Goal: Use online tool/utility: Utilize a website feature to perform a specific function

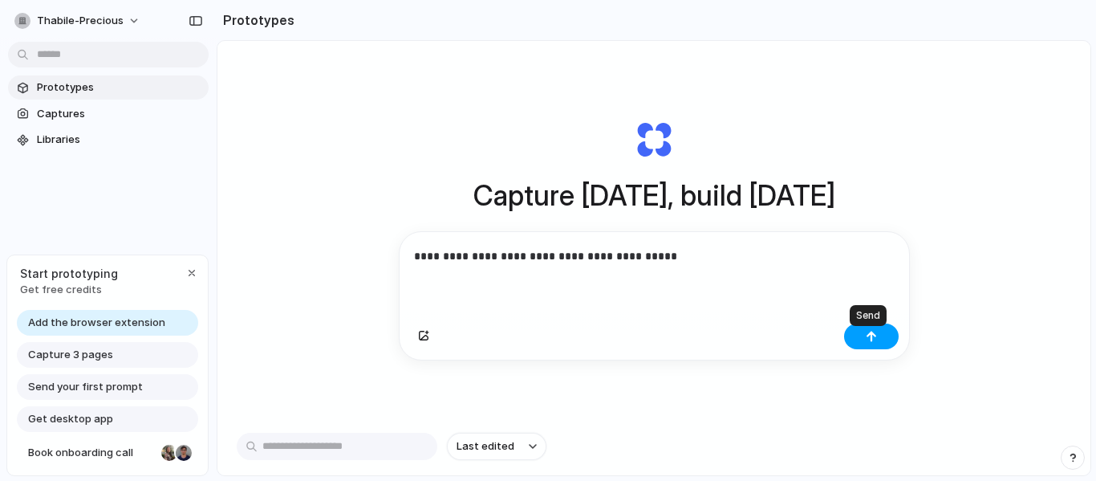
click at [870, 349] on button "button" at bounding box center [871, 336] width 55 height 26
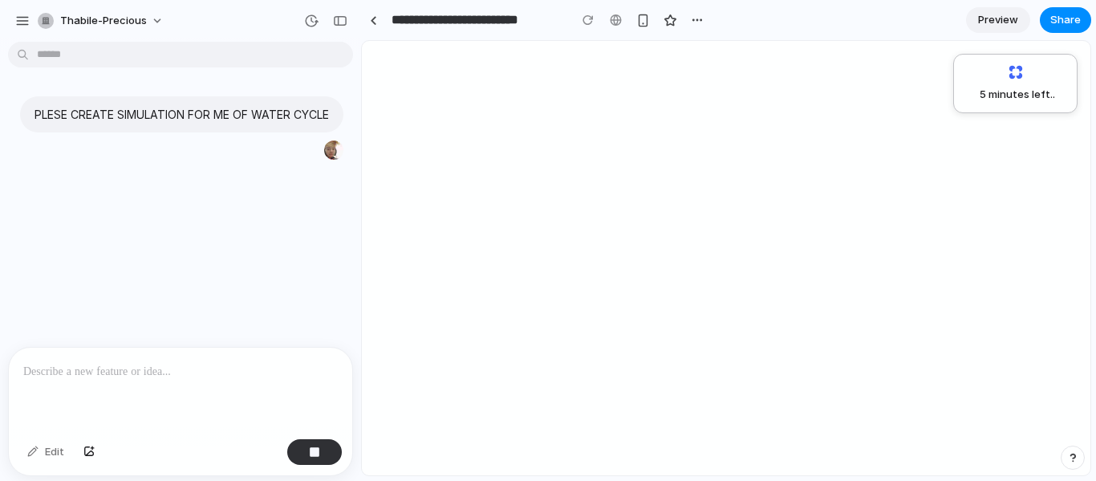
click at [870, 349] on div "5 minutes left .." at bounding box center [726, 258] width 728 height 434
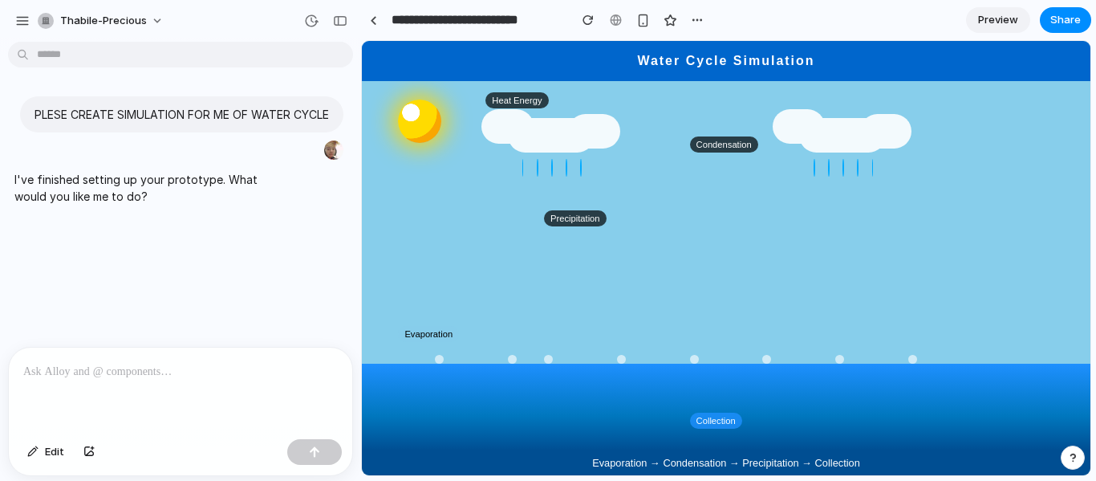
click at [55, 374] on p at bounding box center [180, 371] width 314 height 19
click at [297, 461] on button "button" at bounding box center [314, 452] width 55 height 26
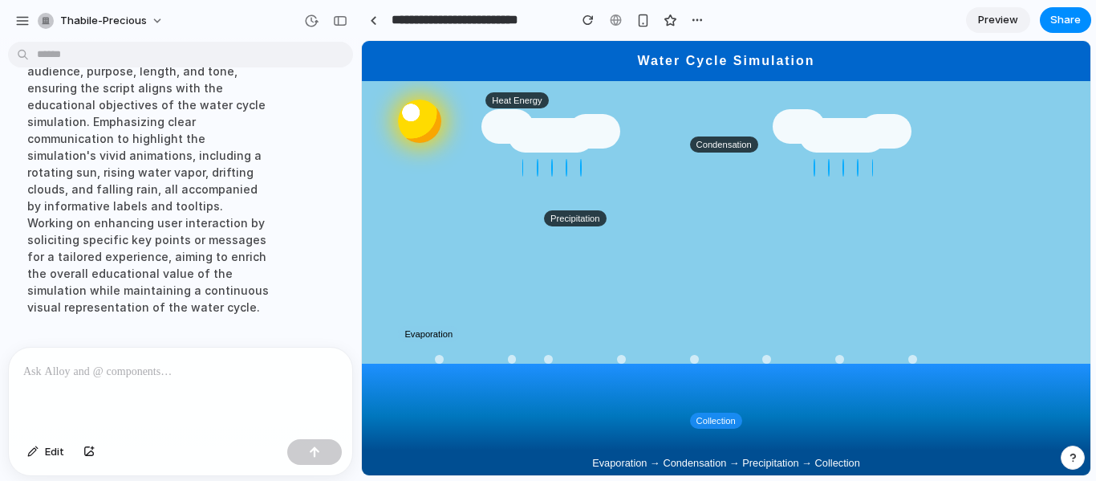
scroll to position [323, 0]
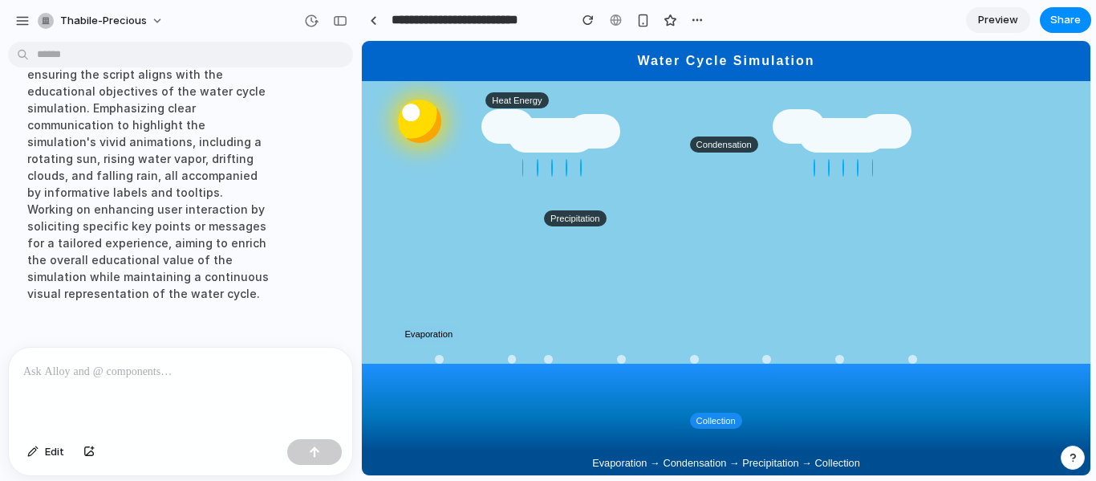
click at [86, 365] on p at bounding box center [177, 371] width 308 height 19
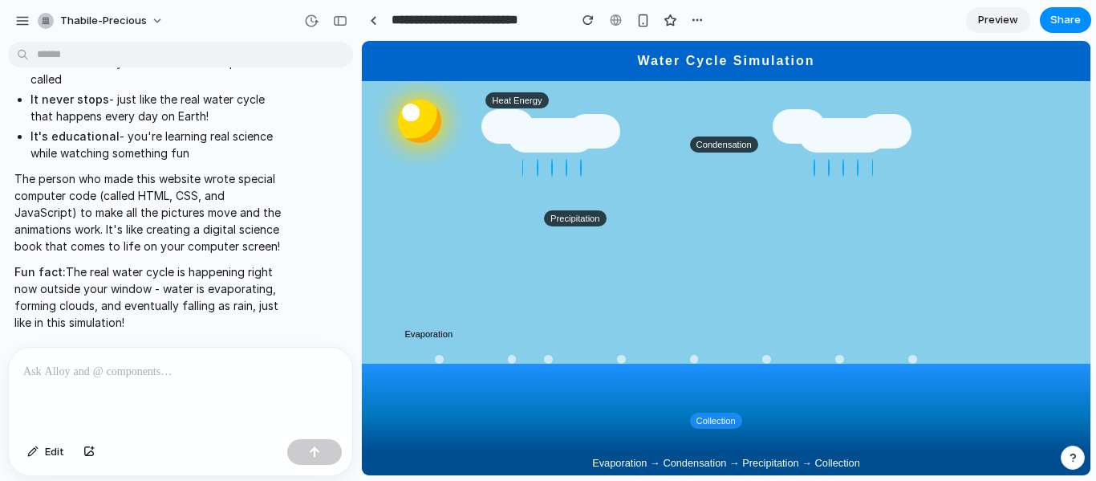
scroll to position [1891, 0]
click at [43, 362] on p at bounding box center [177, 371] width 308 height 19
click at [312, 452] on div "button" at bounding box center [314, 451] width 11 height 11
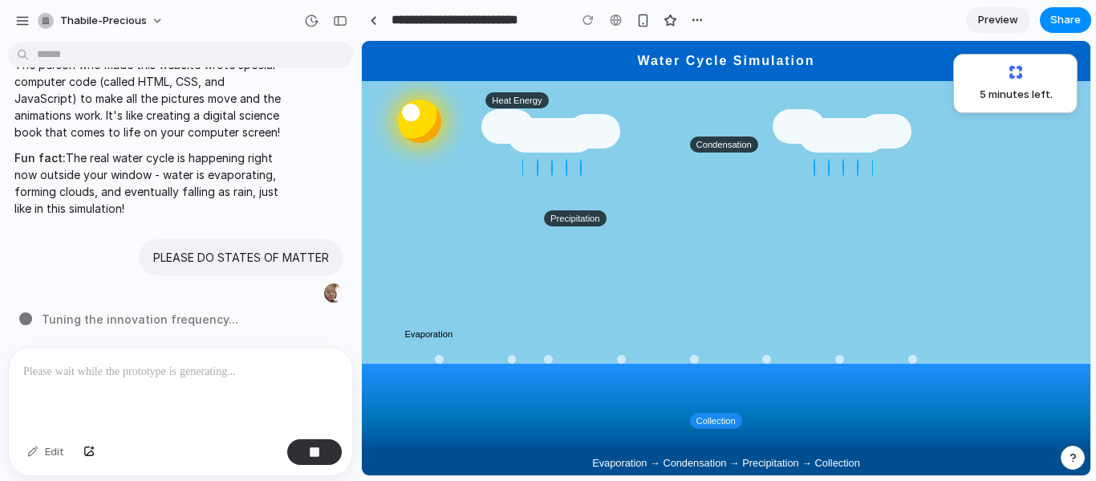
click at [569, 263] on main "Heat Energy Evaporation Condensation Precipitation Collection" at bounding box center [726, 265] width 728 height 369
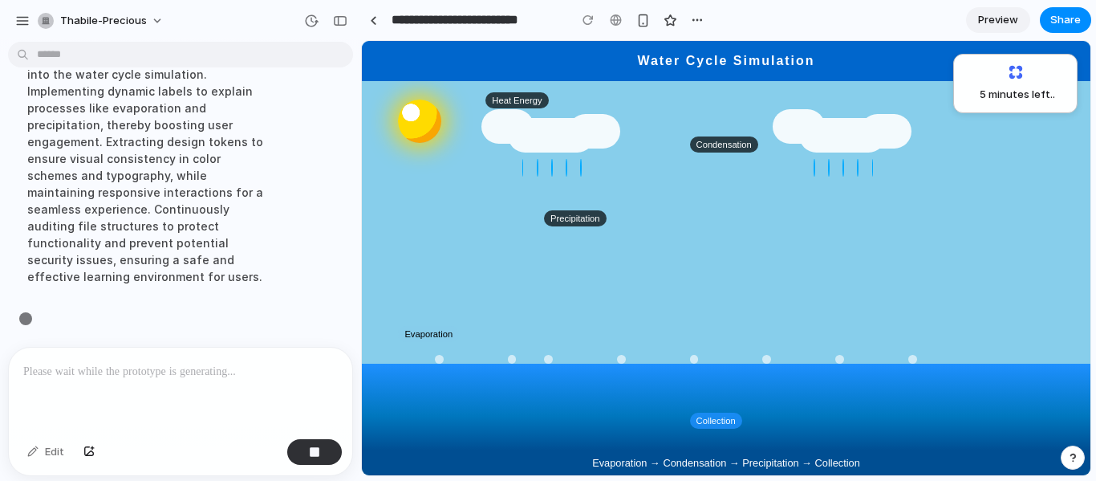
scroll to position [2004, 0]
drag, startPoint x: 569, startPoint y: 263, endPoint x: 493, endPoint y: 155, distance: 132.0
click at [493, 155] on main "Heat Energy Evaporation Condensation Precipitation Collection" at bounding box center [726, 265] width 728 height 369
click at [1066, 24] on span "Share" at bounding box center [1065, 20] width 30 height 16
click at [1068, 24] on span "Share" at bounding box center [1065, 20] width 30 height 16
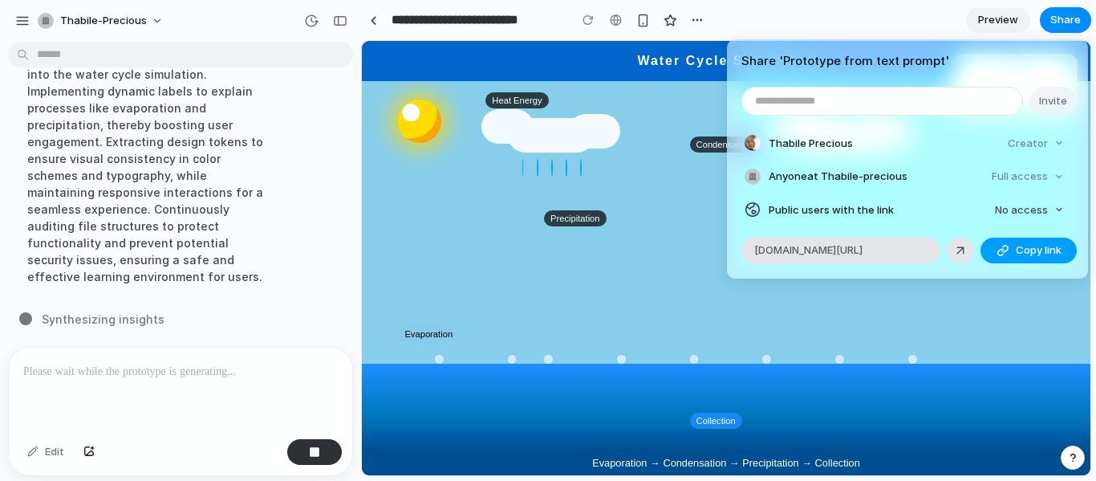
click at [1025, 252] on span "Copy link" at bounding box center [1039, 250] width 46 height 16
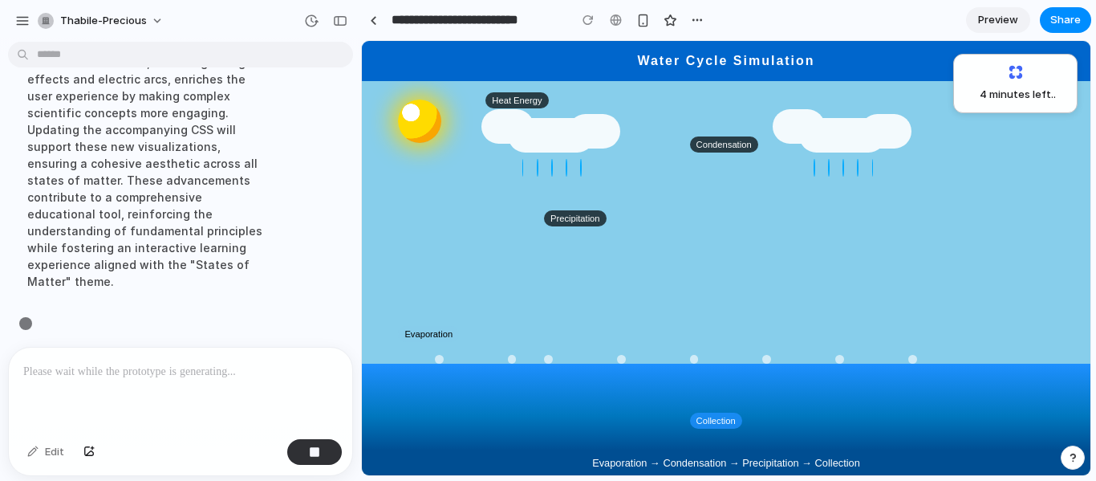
scroll to position [2055, 0]
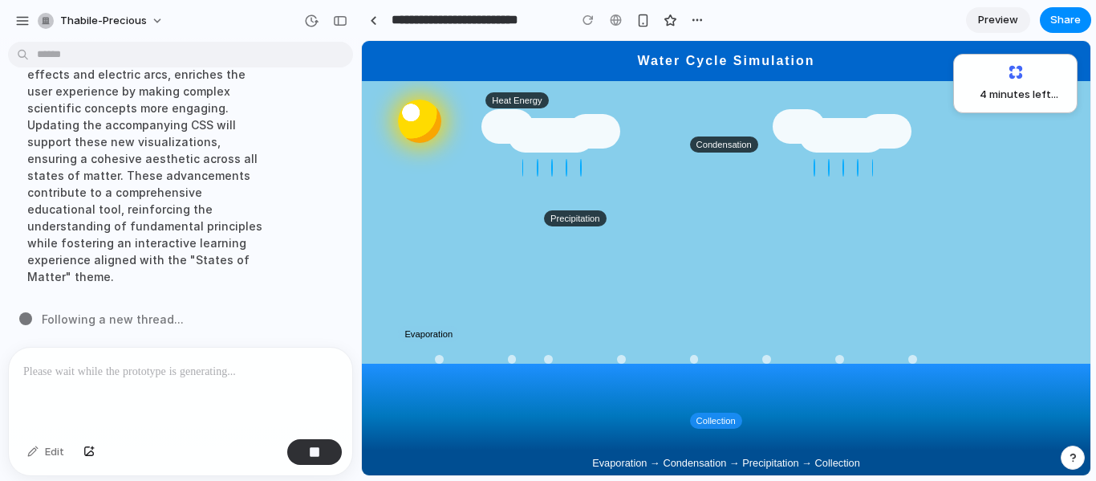
click at [43, 366] on p at bounding box center [177, 371] width 308 height 19
drag, startPoint x: 343, startPoint y: 317, endPoint x: 347, endPoint y: 326, distance: 9.7
click at [347, 326] on div "PLESE CREATE SIMULATION FOR ME OF WATER CYCLE I've finished setting up your pro…" at bounding box center [175, 197] width 351 height 298
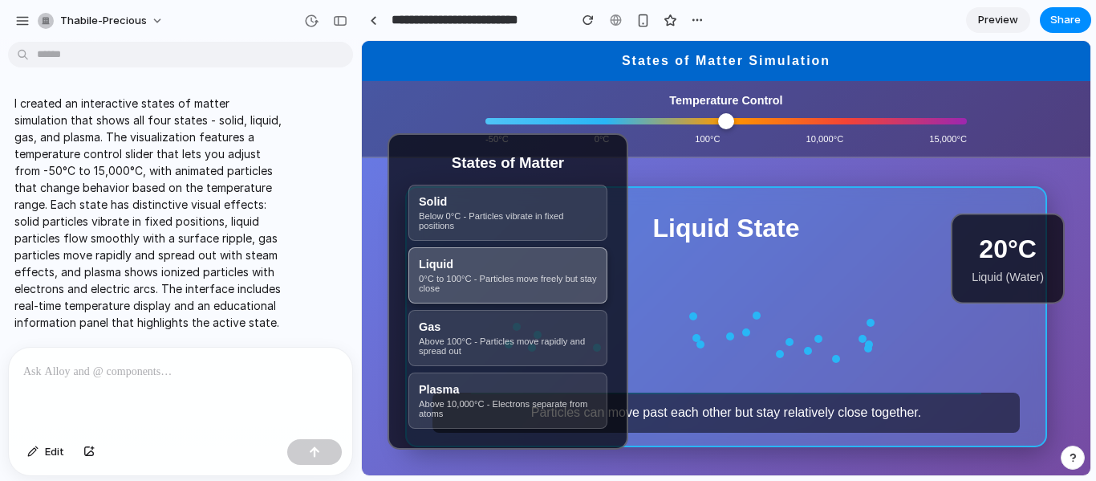
scroll to position [0, 0]
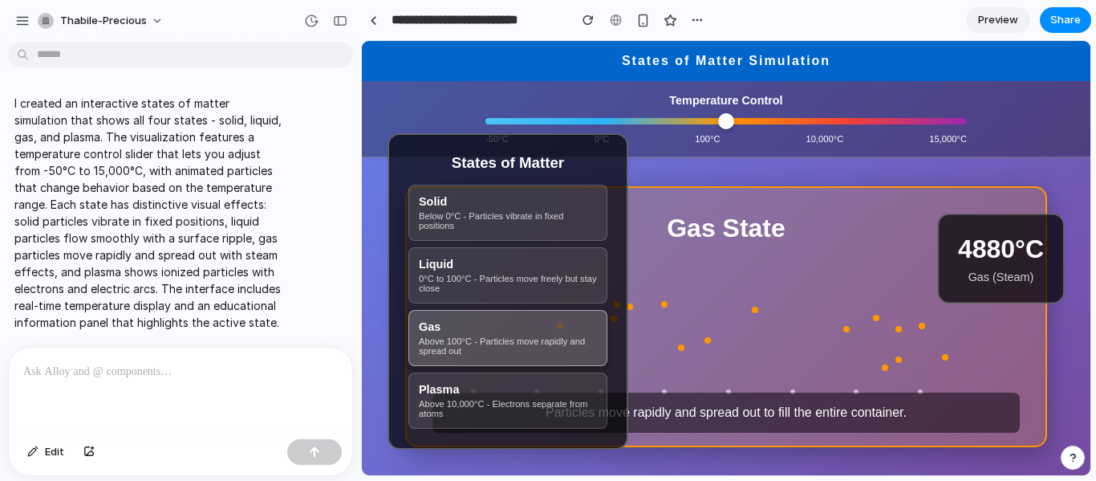
drag, startPoint x: 498, startPoint y: 120, endPoint x: 647, endPoint y: 123, distance: 149.3
click at [647, 123] on input "Temperature Control" at bounding box center [725, 121] width 481 height 6
drag, startPoint x: 647, startPoint y: 123, endPoint x: 782, endPoint y: 127, distance: 134.8
click at [782, 124] on input "Temperature Control" at bounding box center [725, 121] width 481 height 6
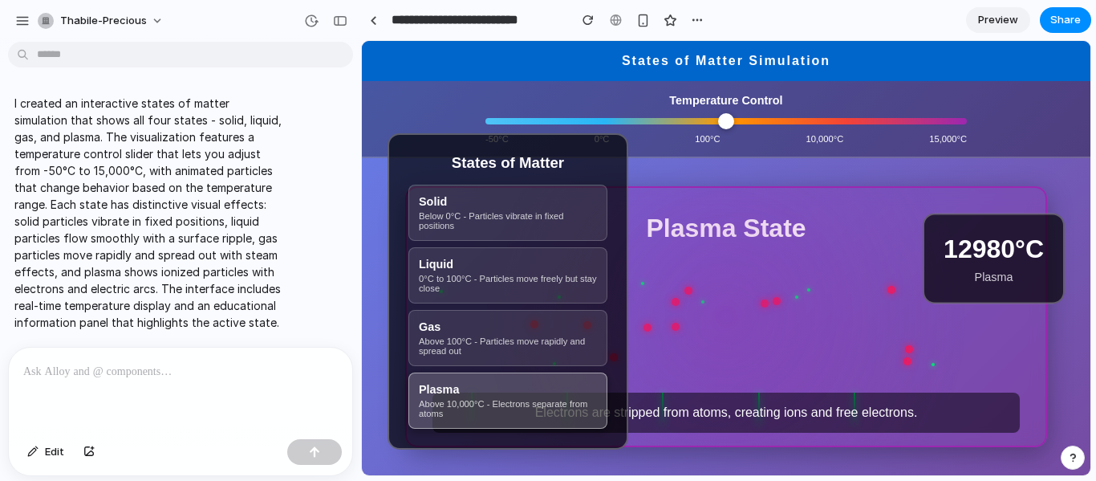
drag, startPoint x: 782, startPoint y: 127, endPoint x: 905, endPoint y: 122, distance: 122.8
type input "*****"
click at [905, 122] on input "Temperature Control" at bounding box center [725, 121] width 481 height 6
click at [113, 376] on div at bounding box center [180, 389] width 343 height 85
click at [470, 286] on p "0°C to 100°C - Particles move freely but stay close" at bounding box center [508, 283] width 178 height 19
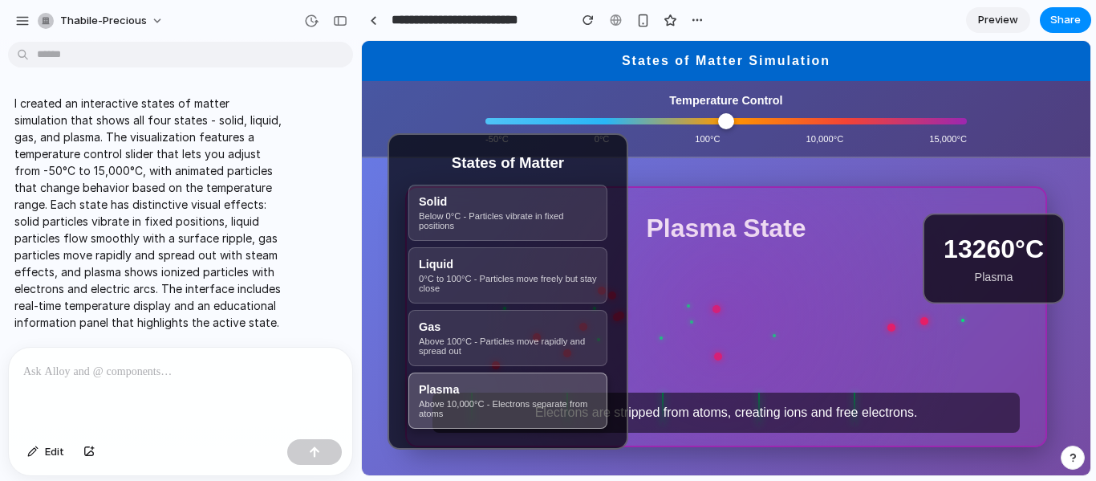
click at [55, 364] on p at bounding box center [177, 371] width 308 height 19
click at [333, 446] on button "button" at bounding box center [314, 452] width 55 height 26
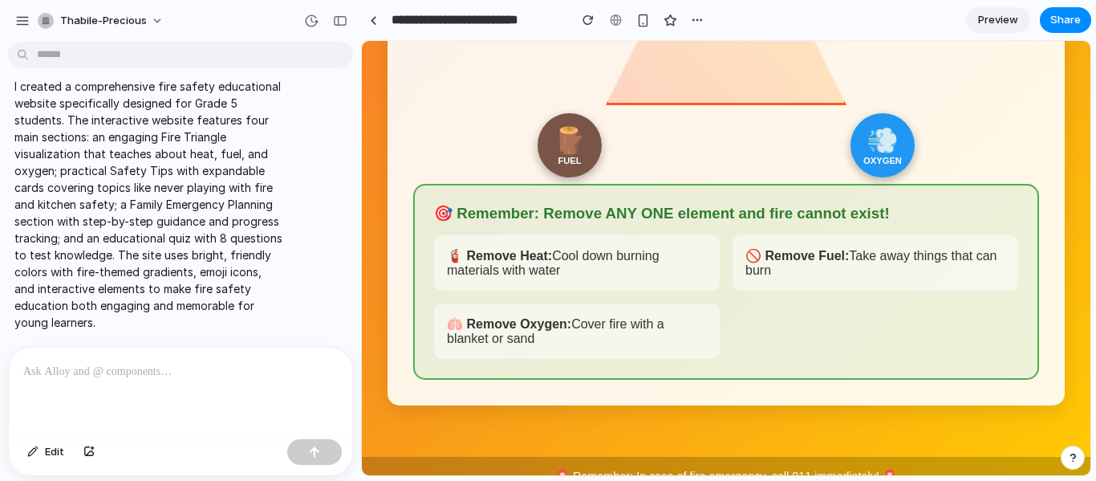
scroll to position [628, 0]
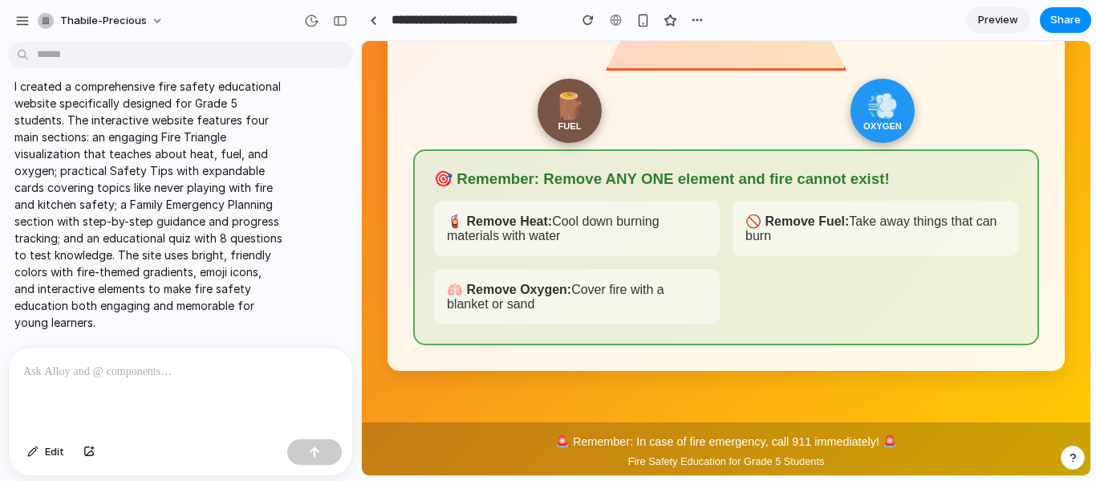
click at [573, 121] on div "🪵" at bounding box center [570, 106] width 32 height 30
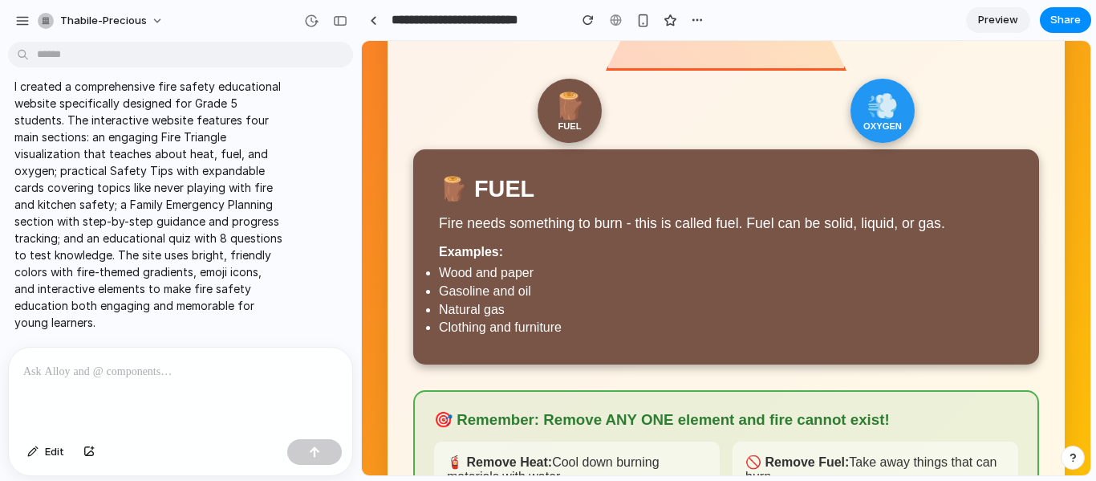
click at [573, 121] on div "🪵" at bounding box center [570, 106] width 32 height 30
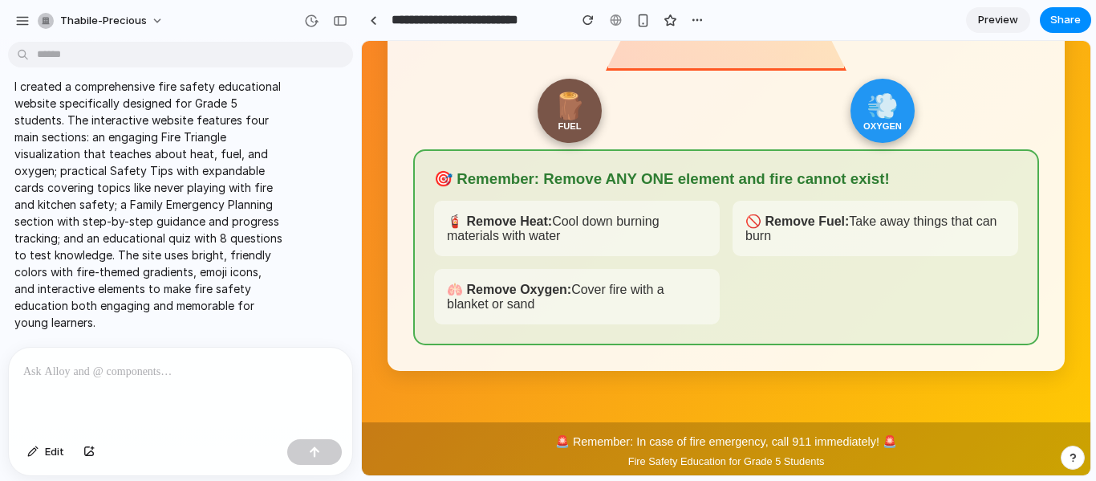
click at [573, 121] on div "🪵" at bounding box center [570, 106] width 32 height 30
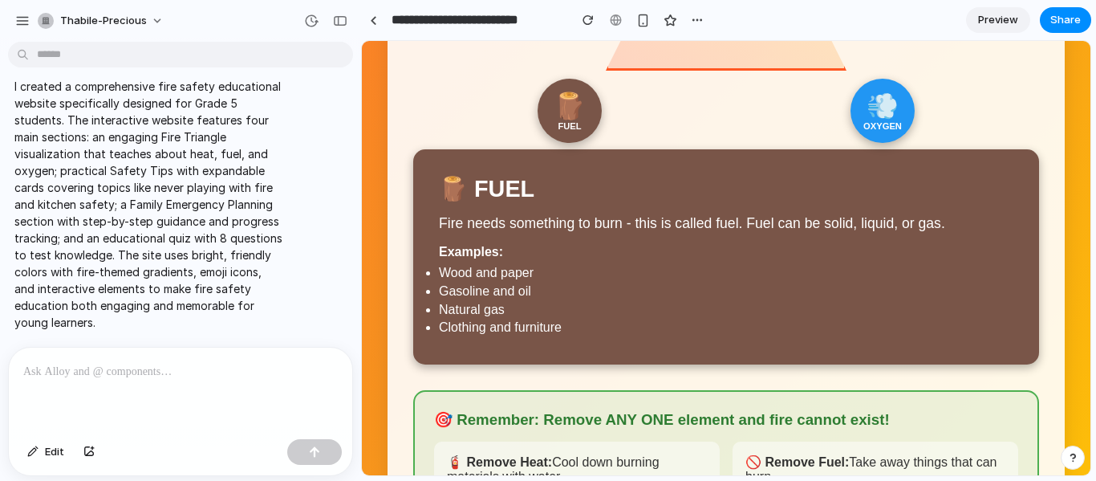
click at [879, 121] on div "💨" at bounding box center [882, 106] width 32 height 30
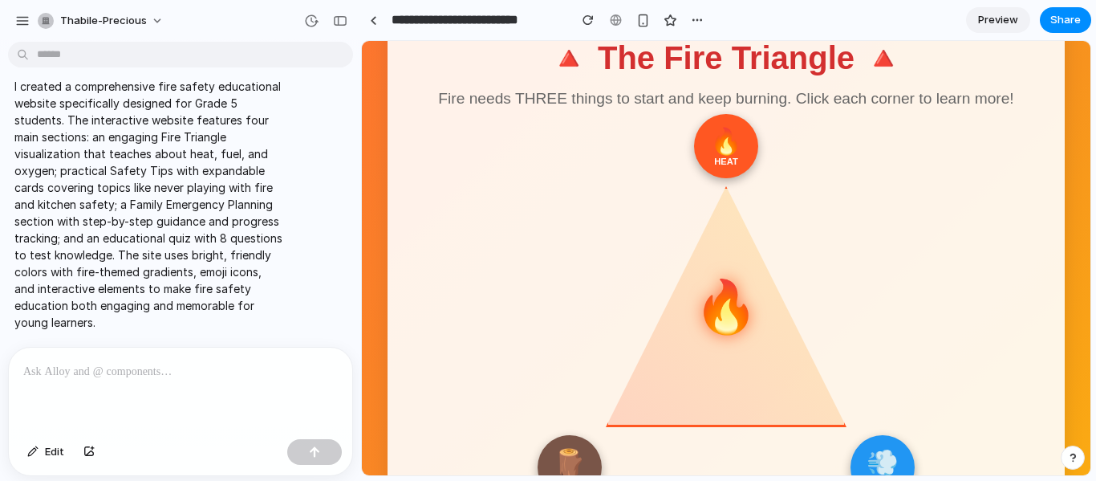
scroll to position [269, 0]
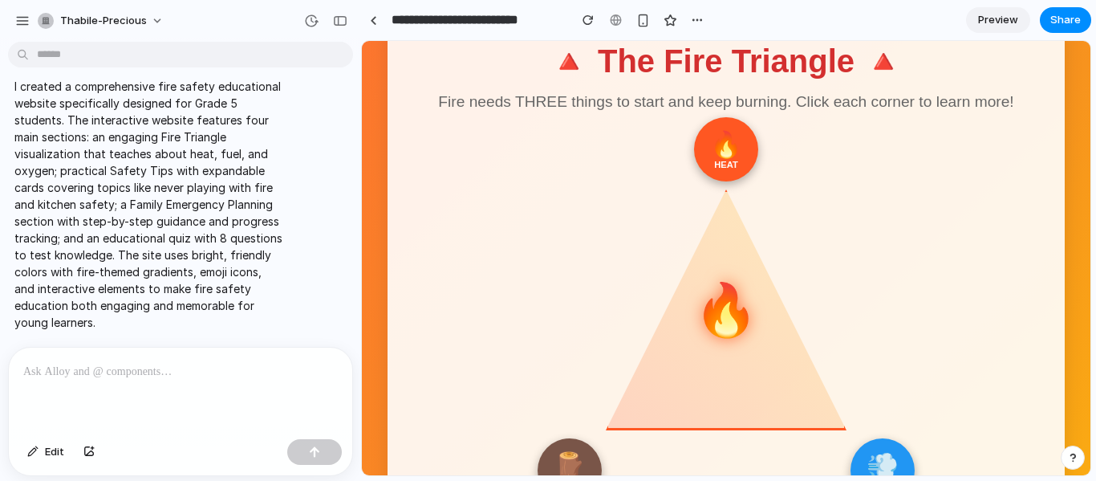
click at [722, 160] on div "🔥" at bounding box center [726, 144] width 32 height 30
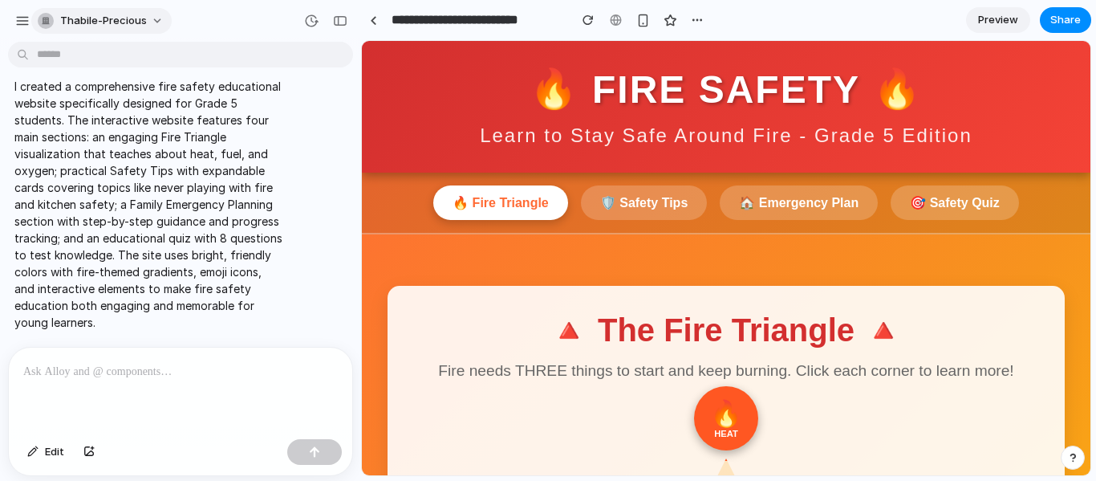
scroll to position [0, 0]
